Goal: Check status: Check status

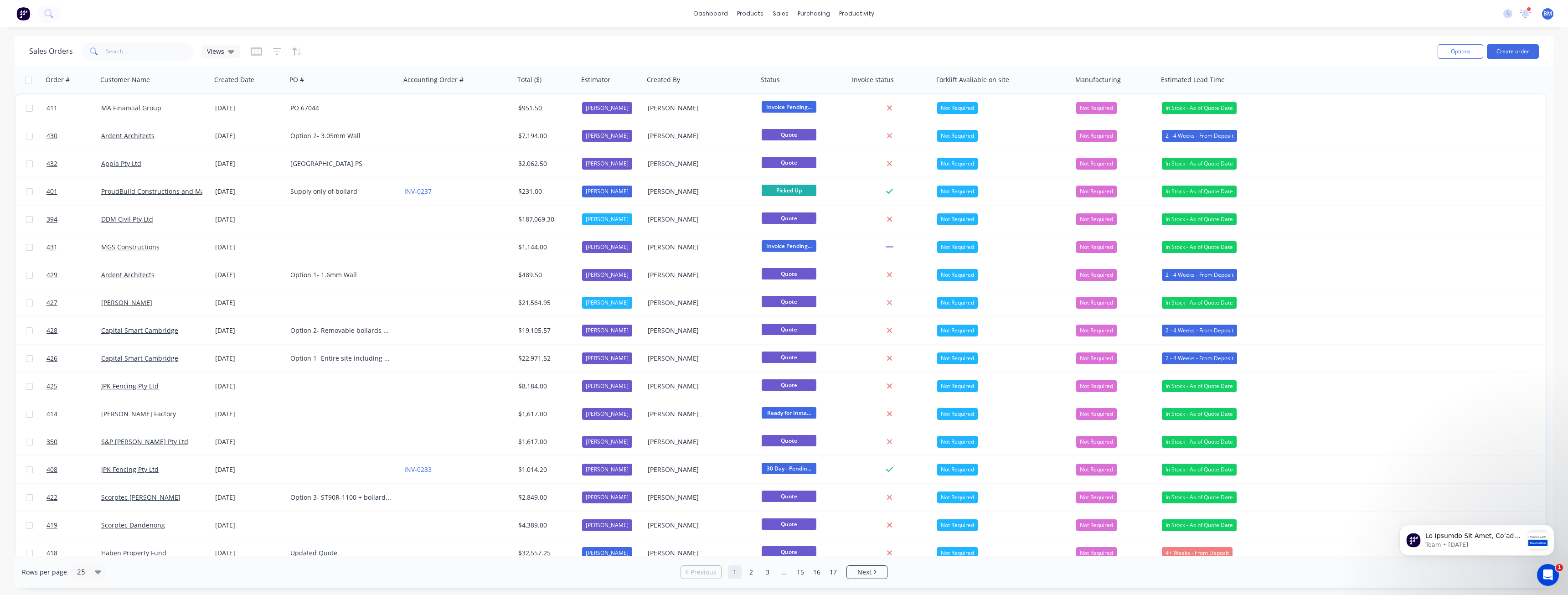
click at [396, 54] on div "Sales Orders Views" at bounding box center [730, 51] width 1401 height 23
click at [808, 43] on div "Sales Orders" at bounding box center [814, 43] width 37 height 8
click at [152, 54] on input "text" at bounding box center [150, 52] width 89 height 18
type input "balo"
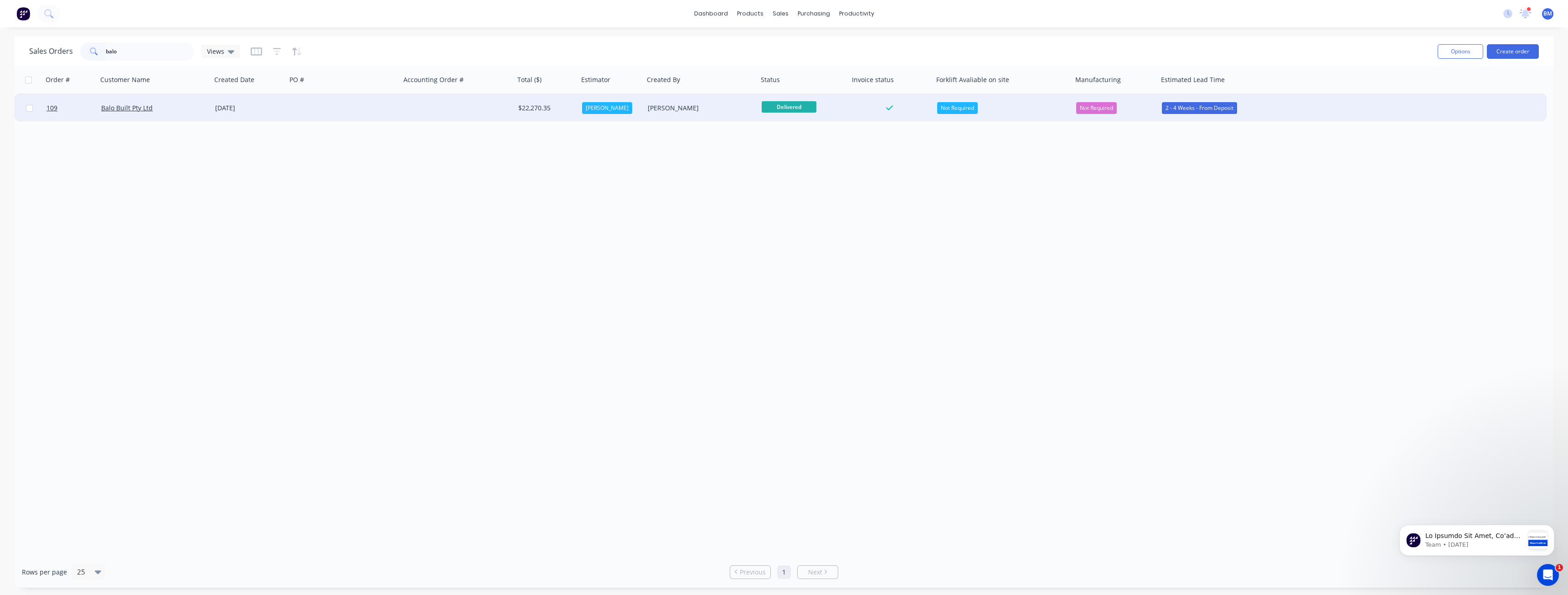
click at [383, 111] on div at bounding box center [343, 108] width 114 height 27
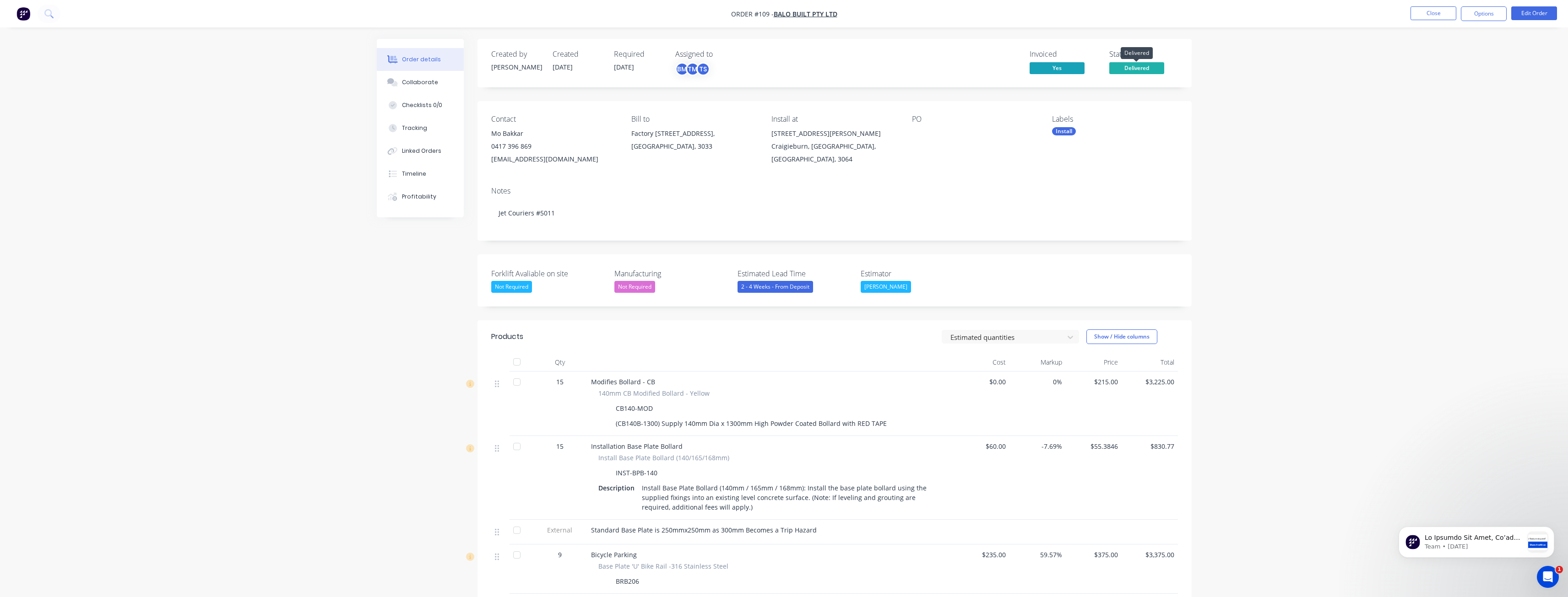
click at [1122, 65] on span "Delivered" at bounding box center [1136, 68] width 55 height 12
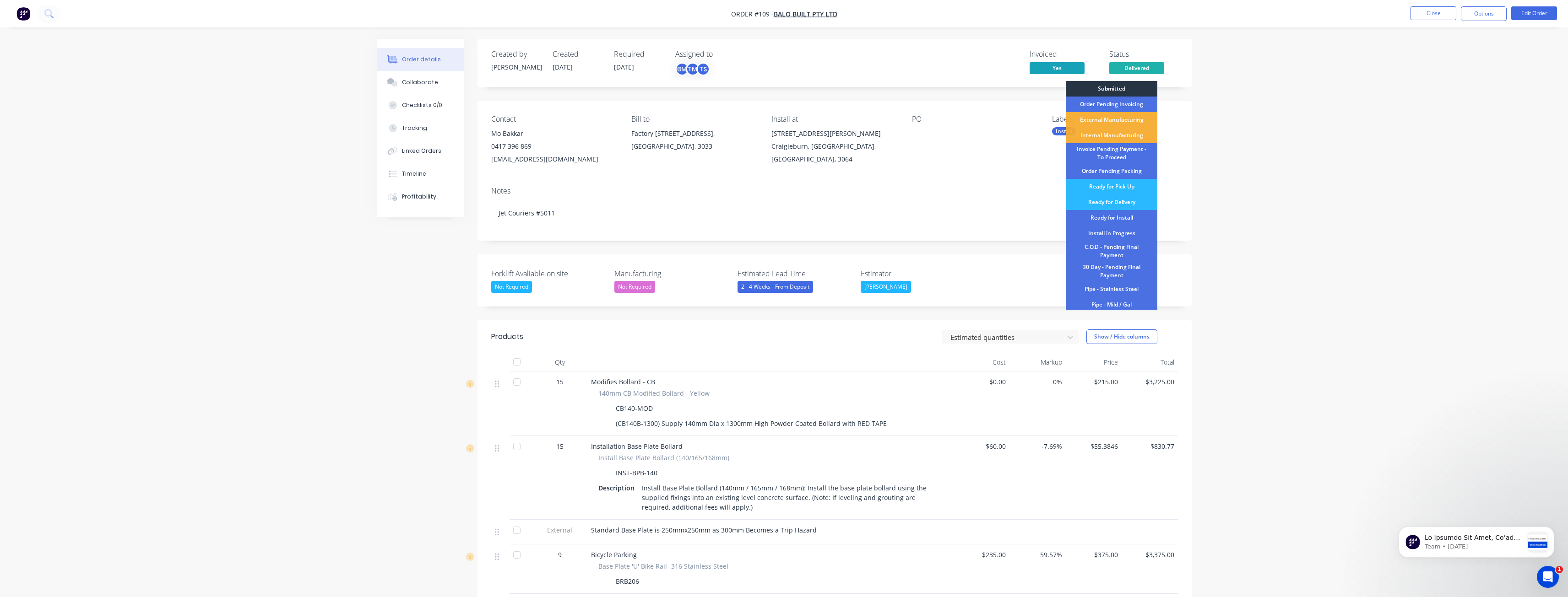
click at [1118, 86] on div "Submitted" at bounding box center [1111, 89] width 92 height 15
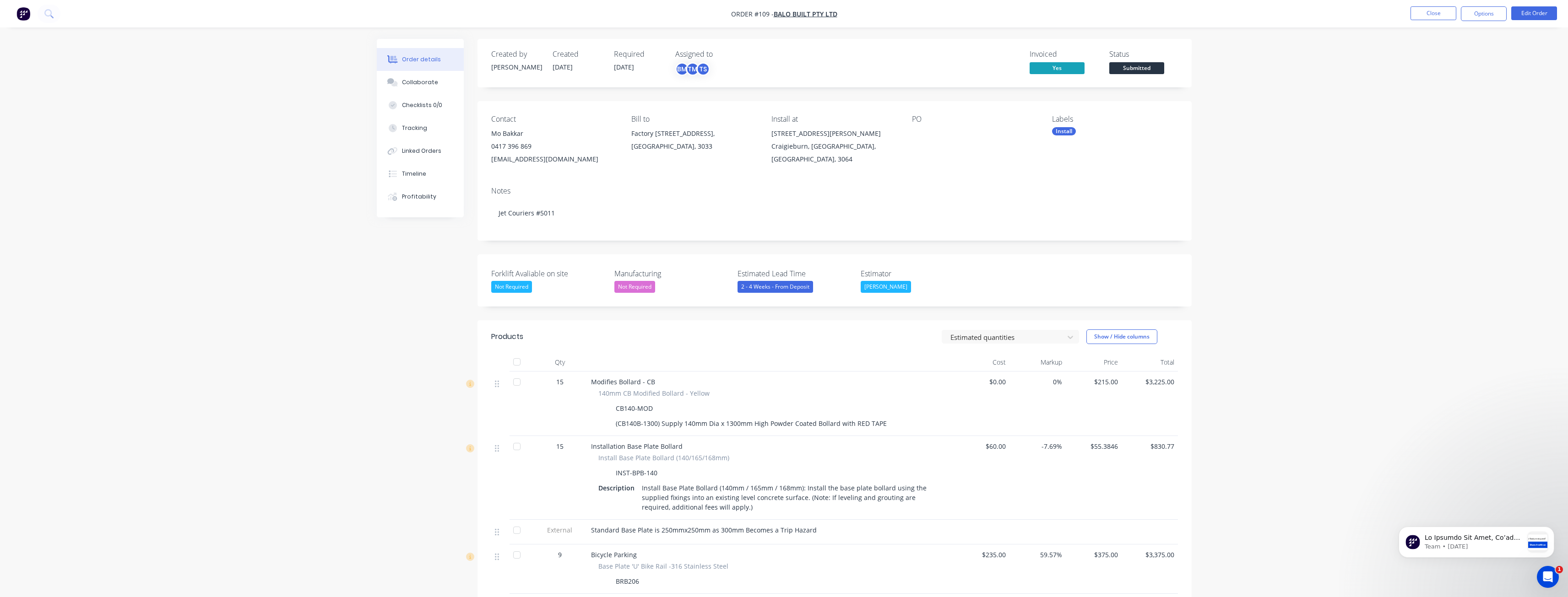
click at [941, 167] on div "Contact Mo Bakkar [PHONE_NUMBER] [EMAIL_ADDRESS][DOMAIN_NAME] Bill to Factory […" at bounding box center [834, 140] width 714 height 78
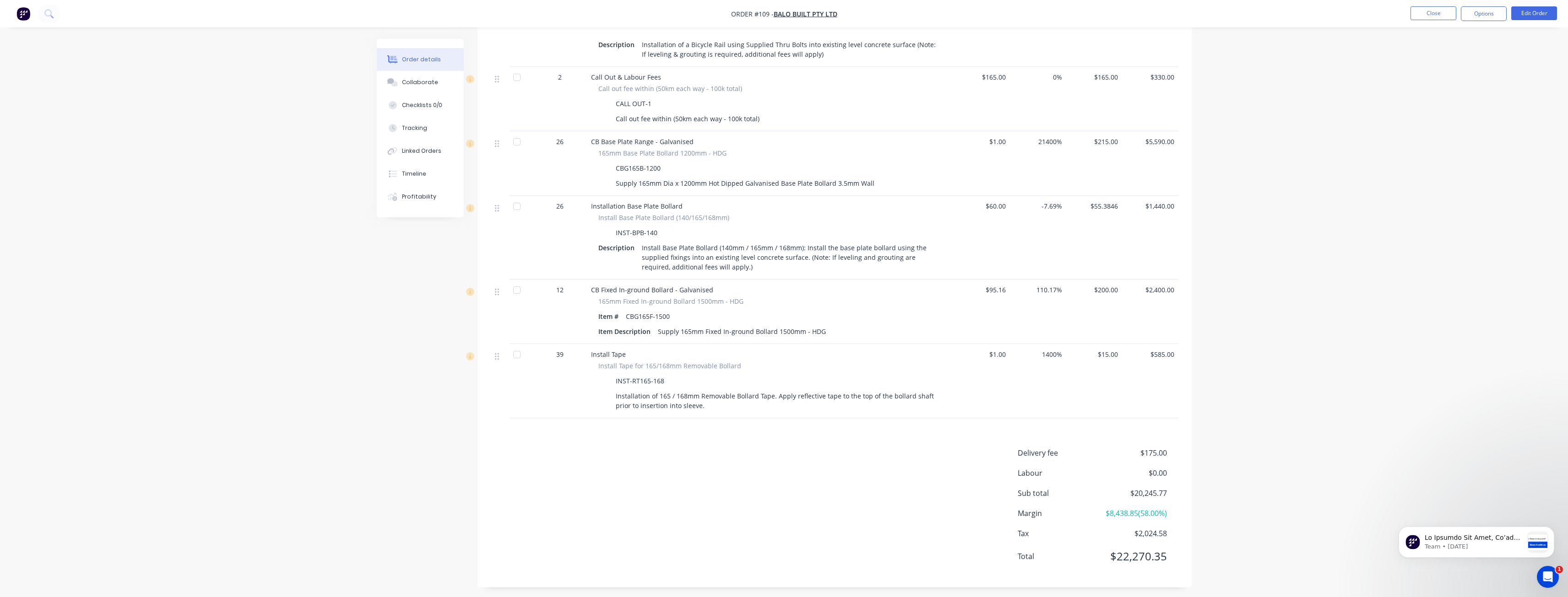
scroll to position [630, 0]
click at [387, 272] on div "Created by [PERSON_NAME] Created [DATE] Required [DATE] Assigned to BM TM TS In…" at bounding box center [784, 7] width 815 height 1179
